Goal: Ask a question

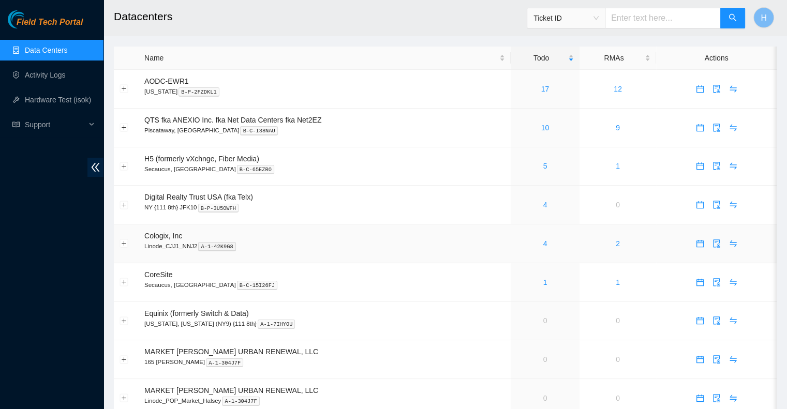
click at [544, 252] on td "4" at bounding box center [545, 244] width 69 height 39
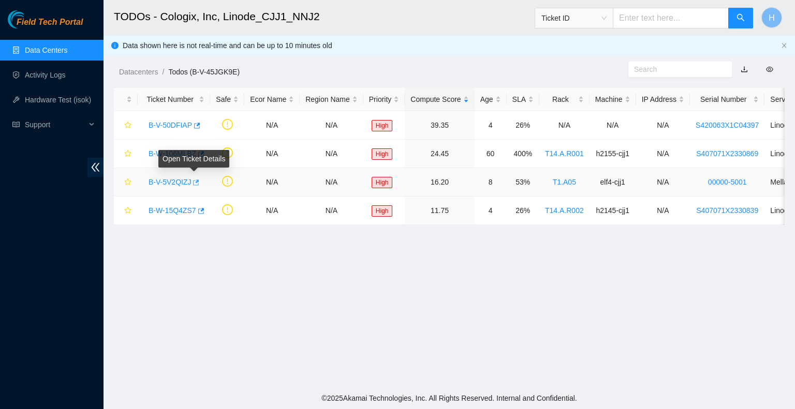
click at [196, 185] on icon "button" at bounding box center [197, 183] width 6 height 6
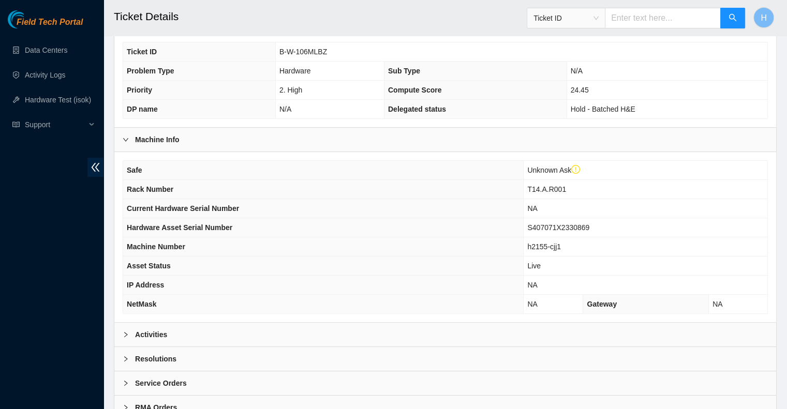
scroll to position [259, 0]
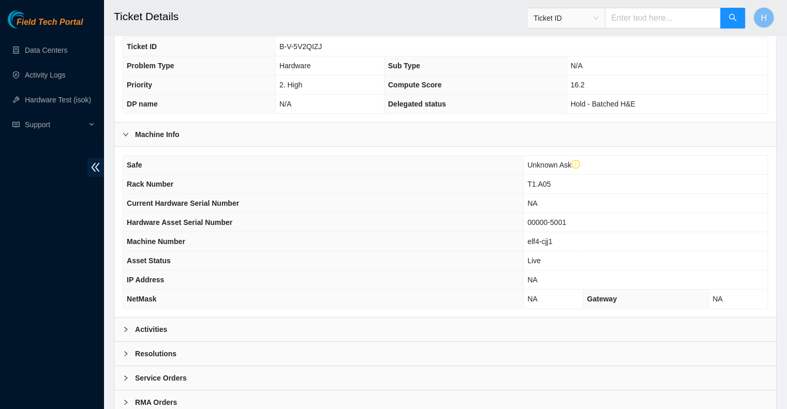
scroll to position [275, 0]
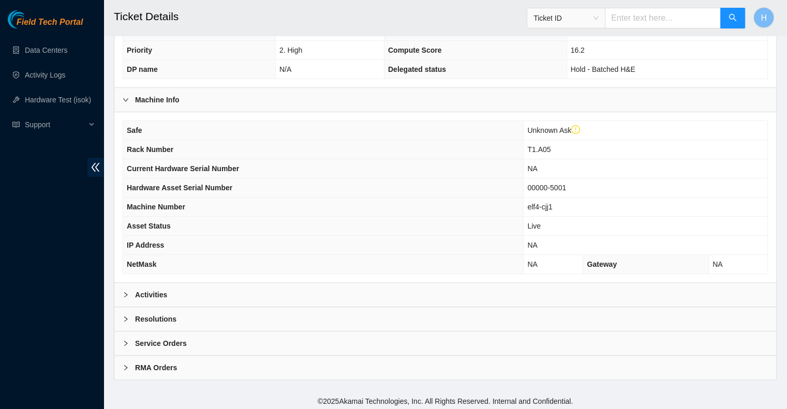
click at [213, 285] on div "Activities" at bounding box center [445, 295] width 662 height 24
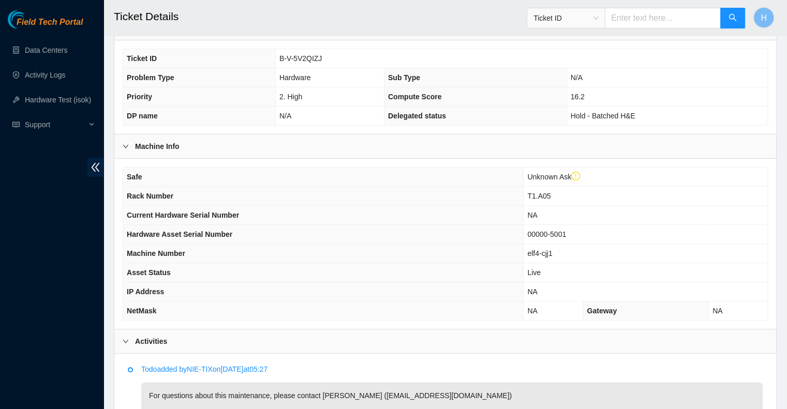
scroll to position [224, 0]
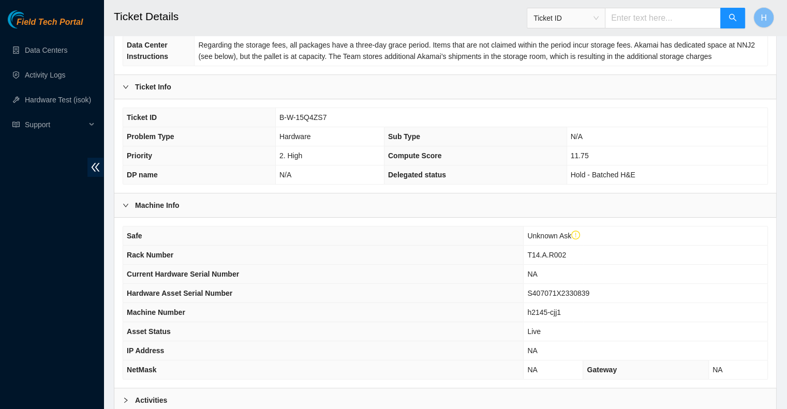
scroll to position [207, 0]
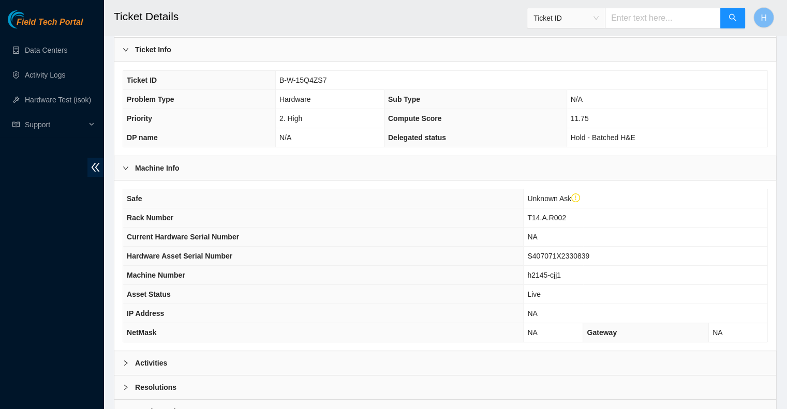
click at [259, 359] on div "Activities" at bounding box center [445, 363] width 662 height 24
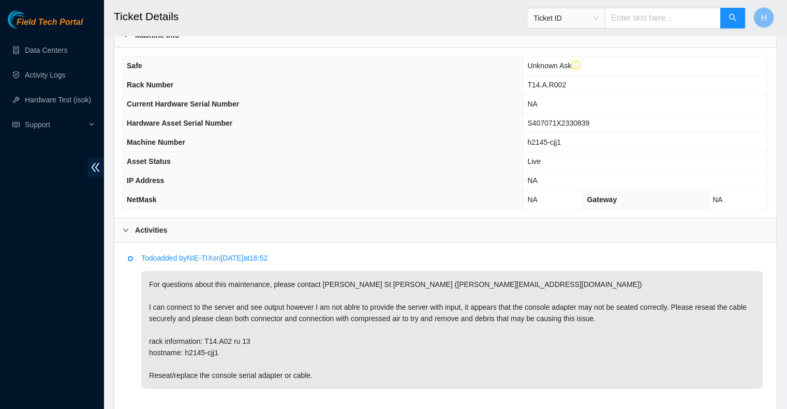
scroll to position [414, 0]
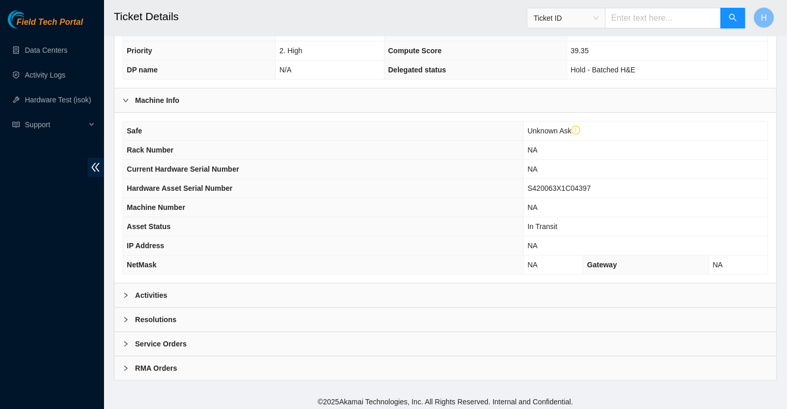
scroll to position [275, 0]
click at [242, 284] on div "Activities" at bounding box center [445, 295] width 662 height 24
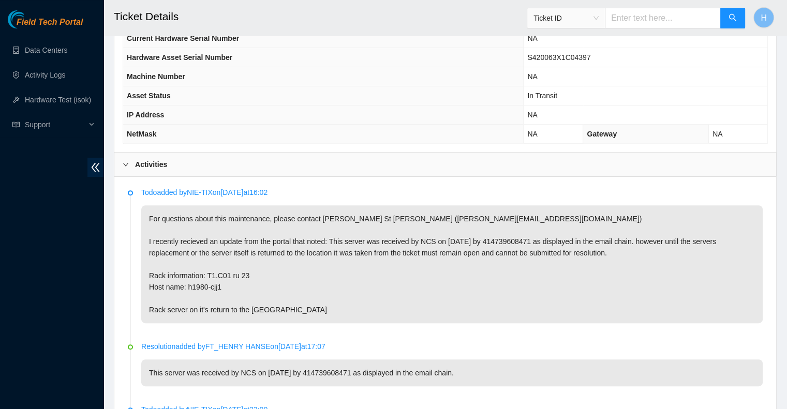
scroll to position [431, 0]
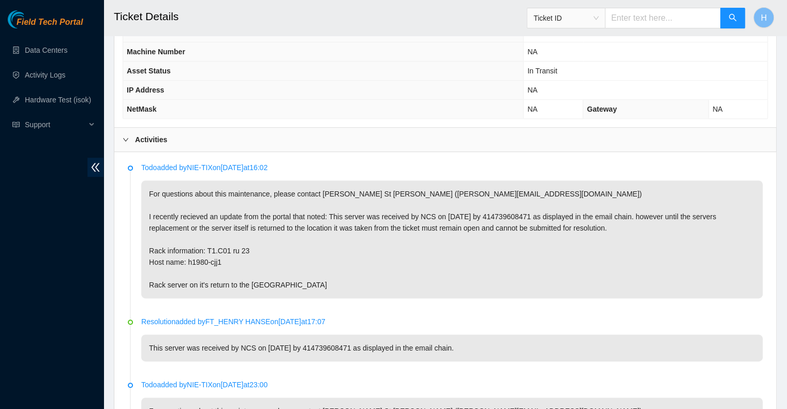
click at [500, 211] on p "For questions about this maintenance, please contact [PERSON_NAME] St [PERSON_N…" at bounding box center [452, 240] width 622 height 118
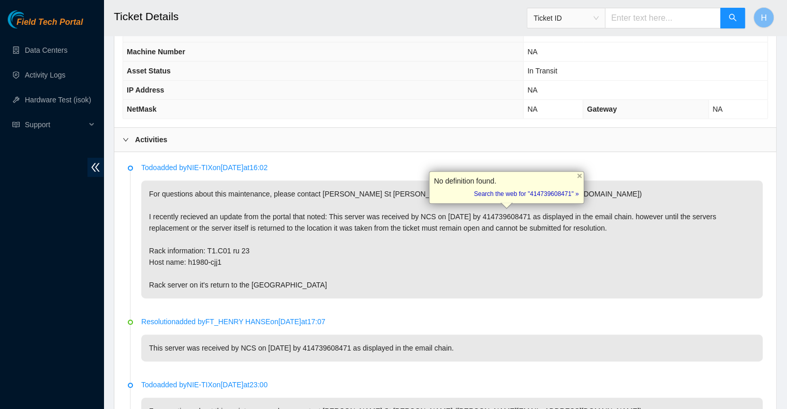
click at [526, 241] on p "For questions about this maintenance, please contact [PERSON_NAME] St [PERSON_N…" at bounding box center [452, 240] width 622 height 118
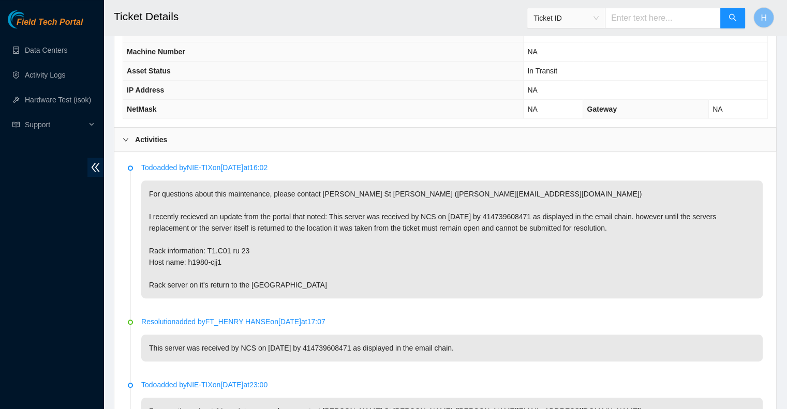
click at [323, 345] on p "This server was received by NCS on [DATE] by 414739608471 as displayed in the e…" at bounding box center [452, 348] width 622 height 27
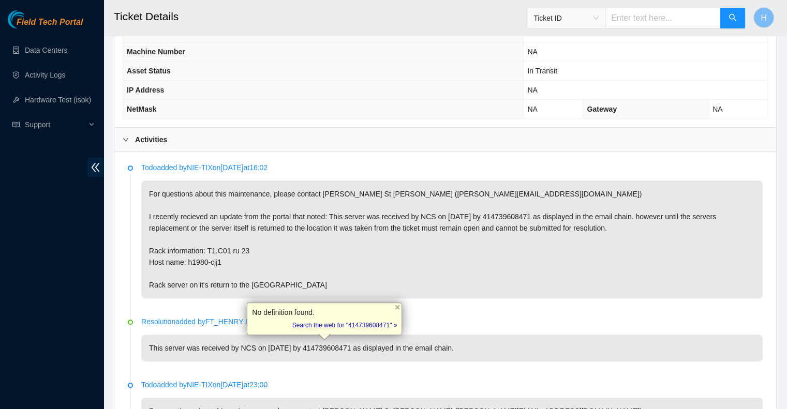
click at [369, 354] on p "This server was received by NCS on [DATE] by 414739608471 as displayed in the e…" at bounding box center [452, 348] width 622 height 27
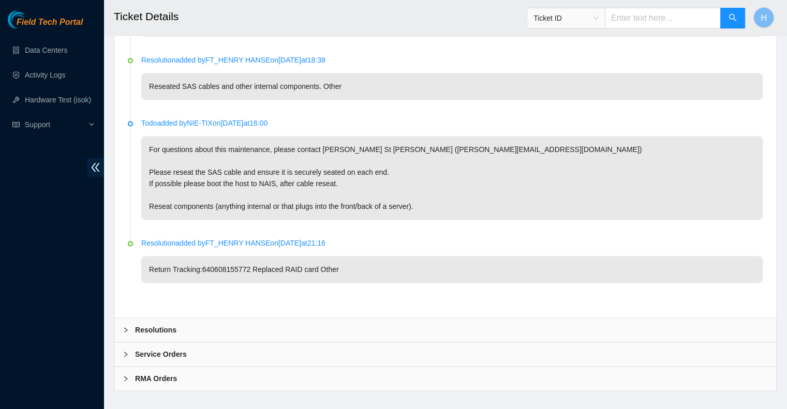
scroll to position [1230, 0]
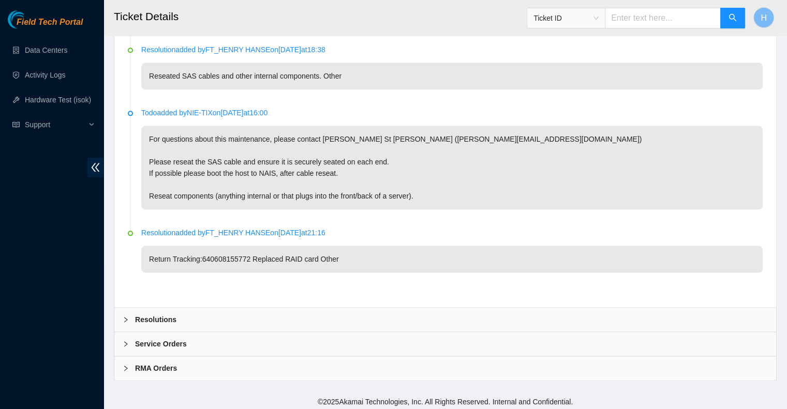
drag, startPoint x: 238, startPoint y: 315, endPoint x: 254, endPoint y: 332, distance: 23.8
click at [238, 316] on div "Resolutions" at bounding box center [445, 320] width 662 height 24
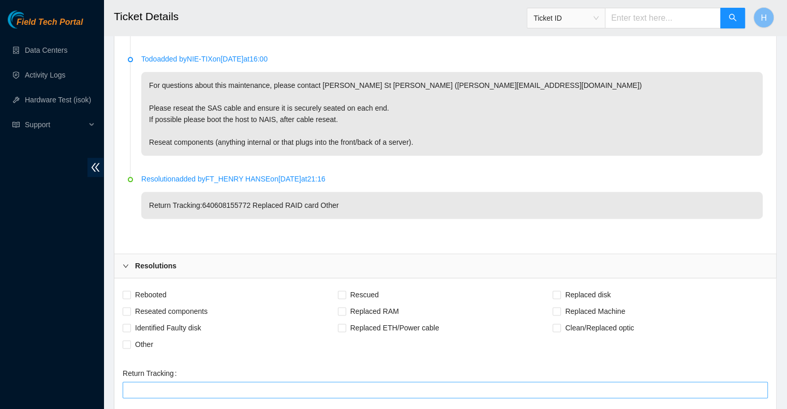
scroll to position [1474, 0]
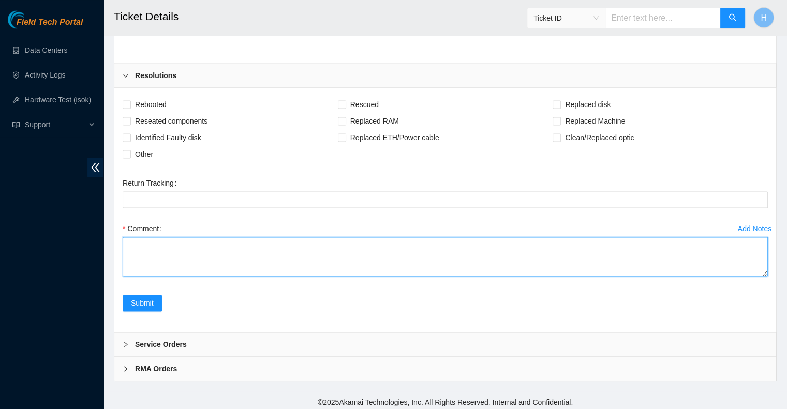
click at [168, 237] on textarea "Comment" at bounding box center [445, 256] width 645 height 39
type textarea "I"
type textarea "There is no"
type textarea "Please"
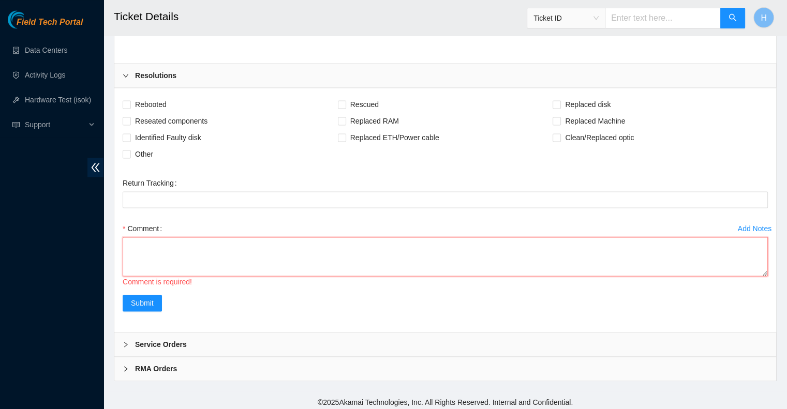
type textarea "T"
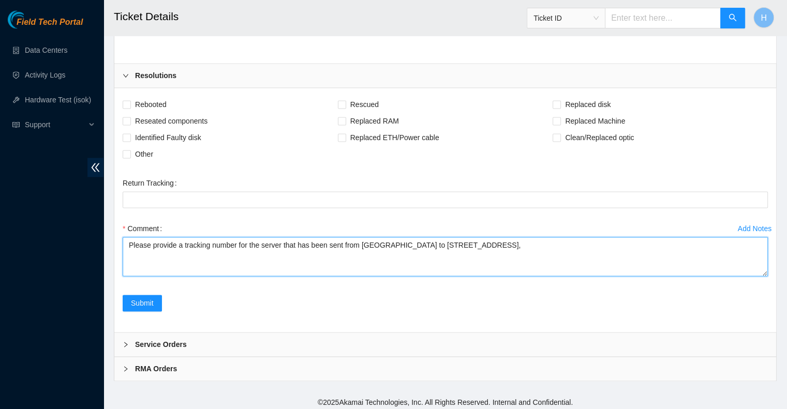
drag, startPoint x: 433, startPoint y: 244, endPoint x: 382, endPoint y: 244, distance: 50.7
click at [382, 244] on textarea "Please provide a tracking number for the server that has been sent from [GEOGRA…" at bounding box center [445, 256] width 645 height 39
paste textarea "[STREET_ADDRESS]"
click at [599, 259] on textarea "Please provide a tracking number for the server that has been sent from [GEOGRA…" at bounding box center [445, 256] width 645 height 39
click at [373, 240] on textarea "Please provide a tracking number for the server that has been sent from [GEOGRA…" at bounding box center [445, 256] width 645 height 39
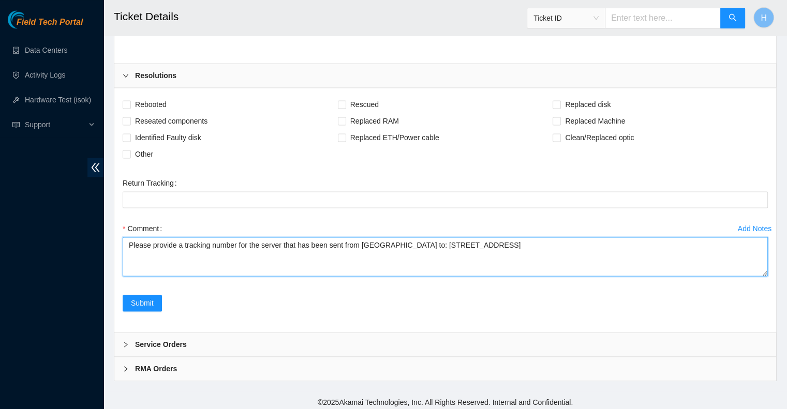
click at [382, 242] on textarea "Please provide a tracking number for the server that has been sent from [GEOGRA…" at bounding box center [445, 256] width 645 height 39
click at [418, 242] on textarea "Please provide a tracking number for the server that has been sent from [GEOGRA…" at bounding box center [445, 256] width 645 height 39
click at [579, 242] on textarea "Please provide a tracking number for the server that has been sent from [GEOGRA…" at bounding box center [445, 256] width 645 height 39
click at [162, 242] on textarea "Please provide a tracking number for the server that has been sent from [GEOGRA…" at bounding box center [445, 256] width 645 height 39
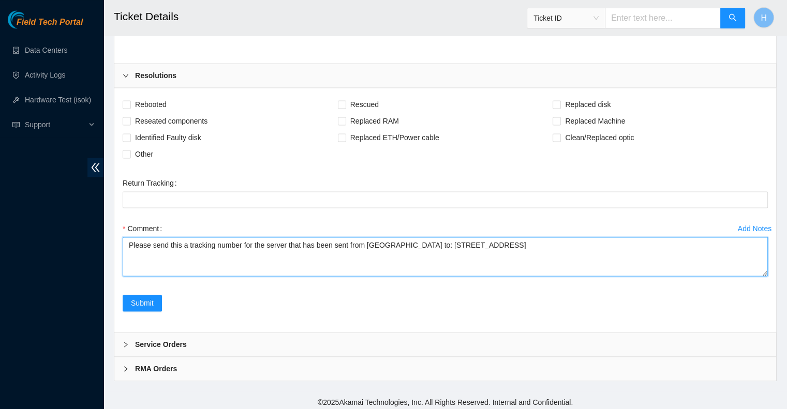
type textarea "Please send this a tracking number for the server that has been sent from [GEOG…"
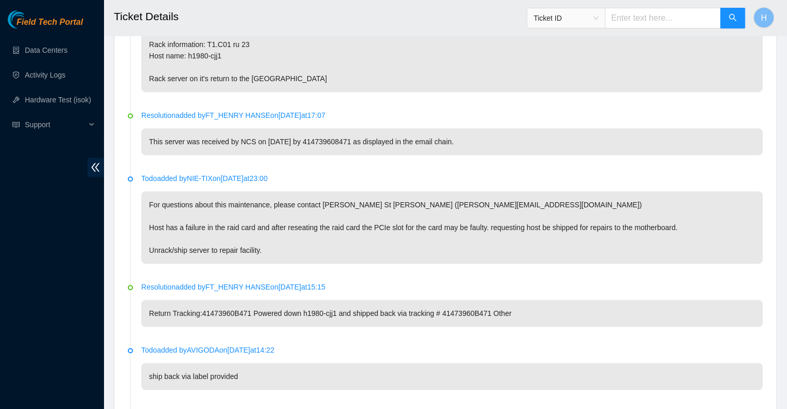
scroll to position [491, 0]
